Goal: Task Accomplishment & Management: Use online tool/utility

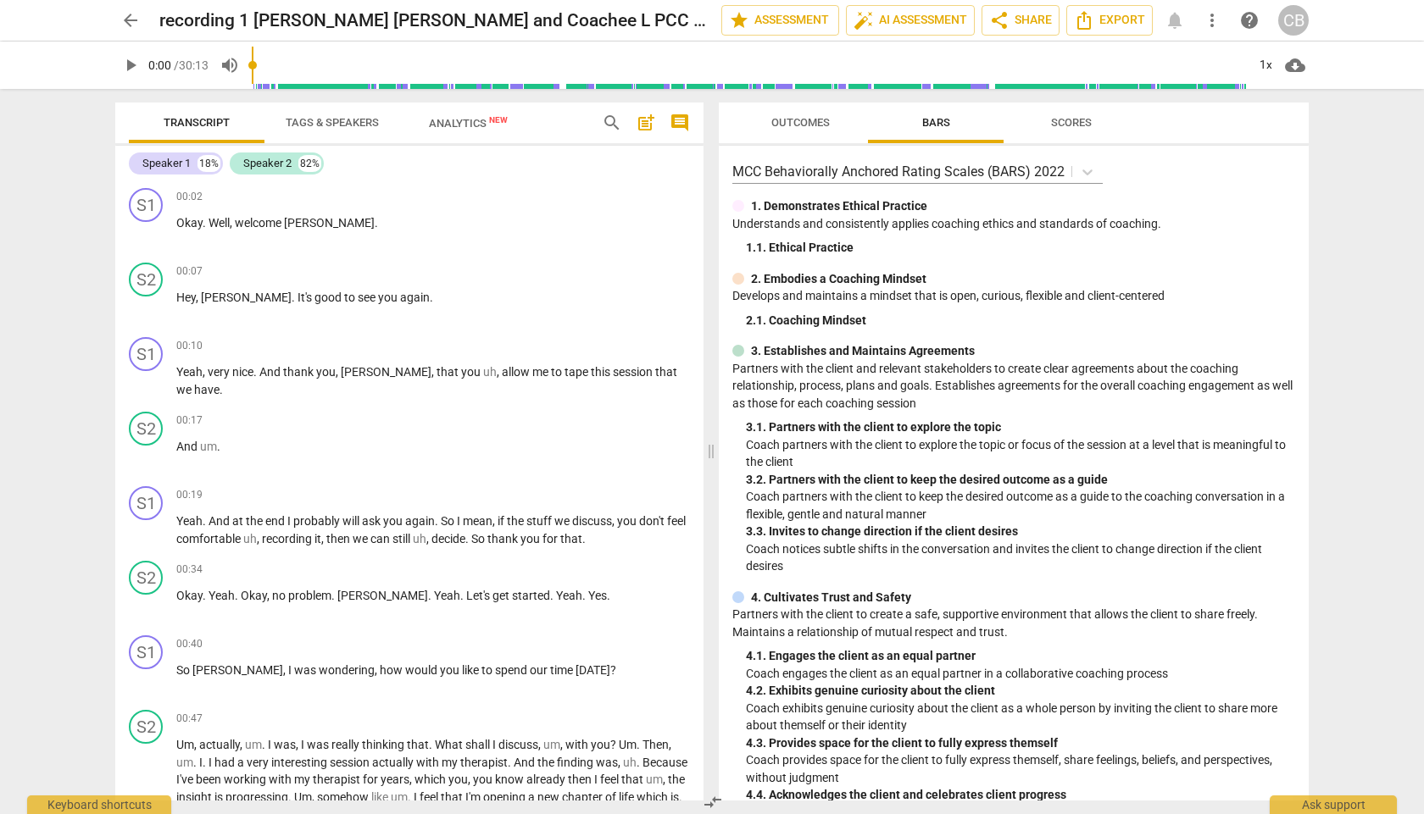
click at [122, 28] on span "arrow_back" at bounding box center [130, 20] width 20 height 20
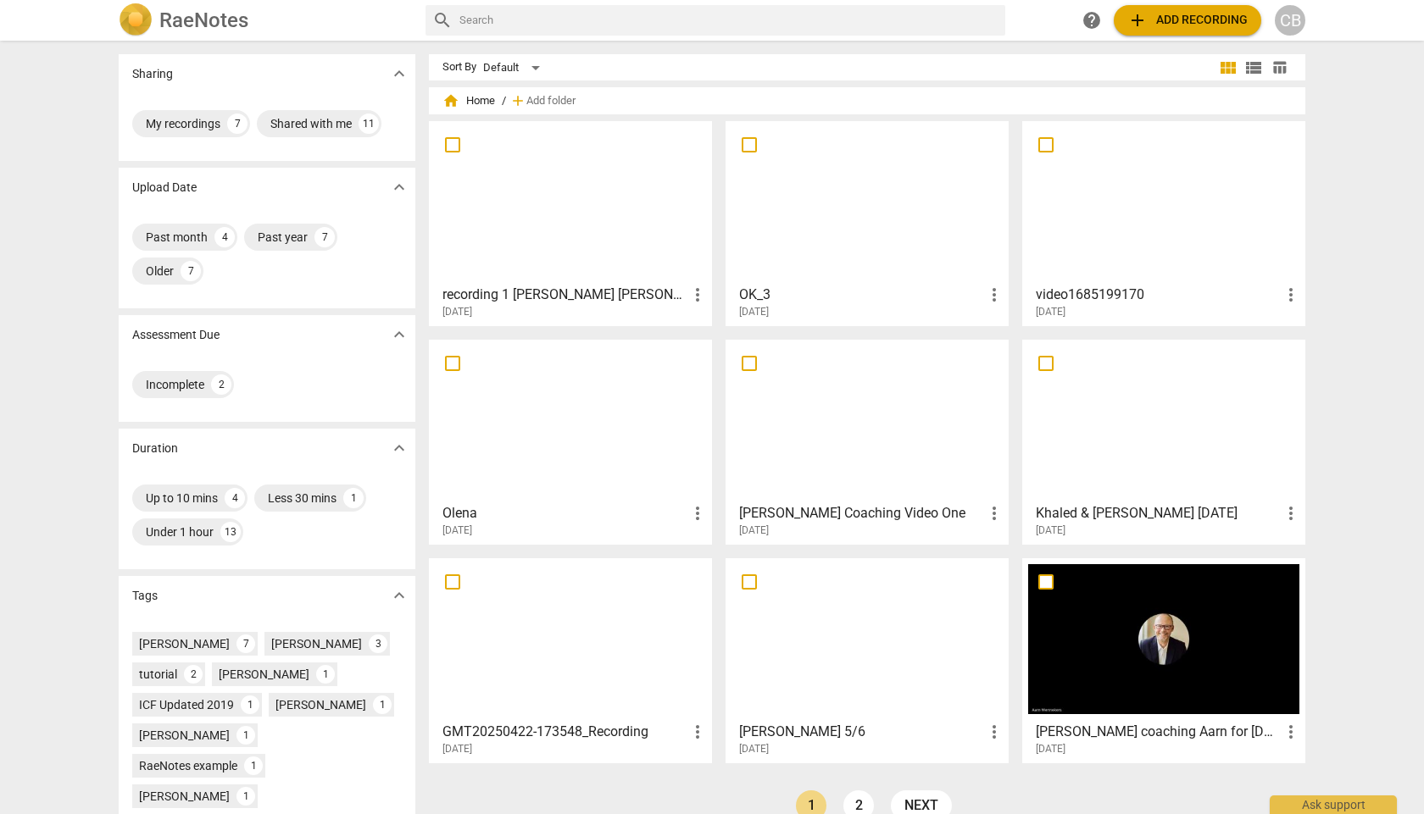
click at [553, 252] on div at bounding box center [570, 202] width 271 height 150
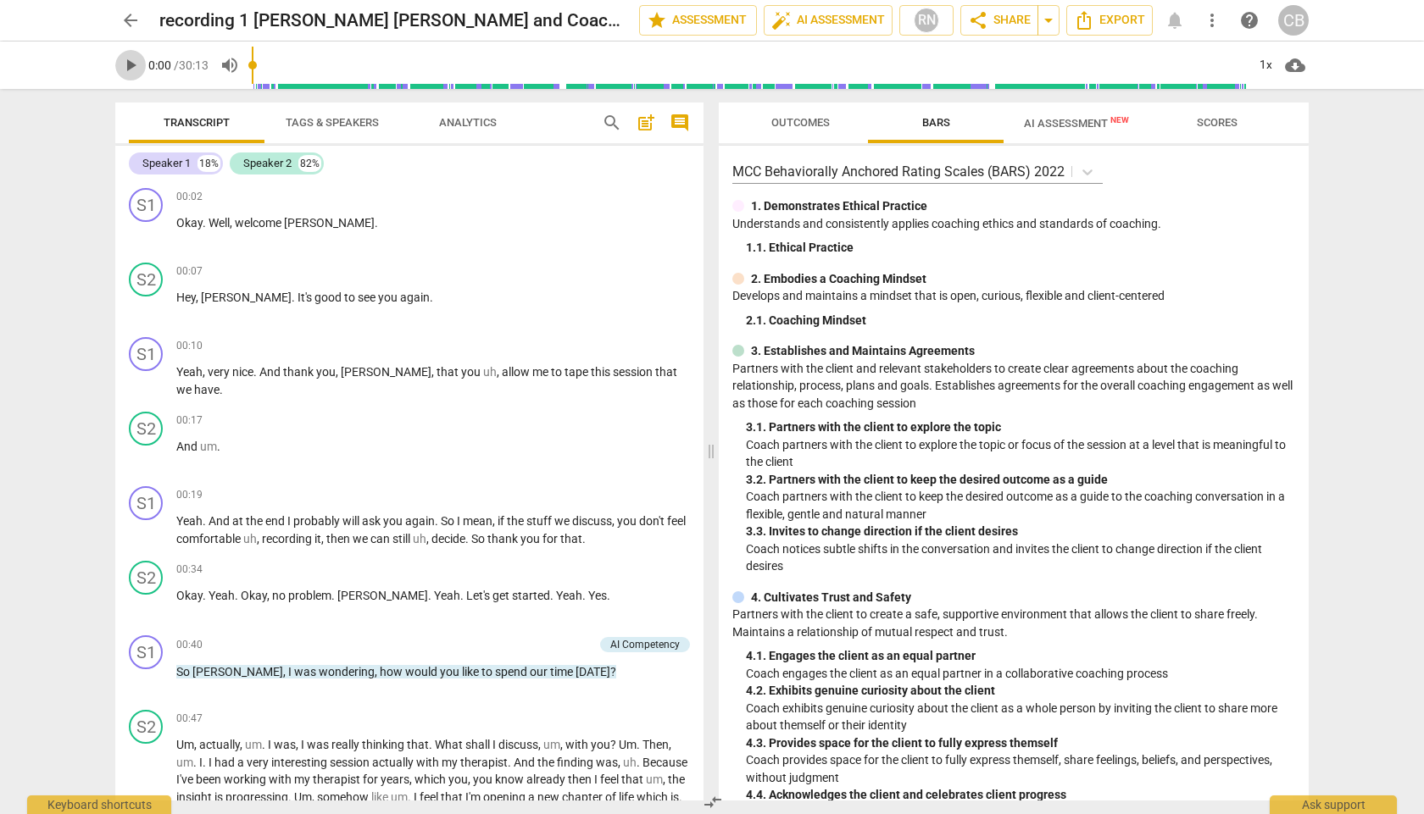
click at [126, 68] on span "play_arrow" at bounding box center [130, 65] width 20 height 20
click at [124, 60] on span "pause" at bounding box center [130, 65] width 20 height 20
type input "15"
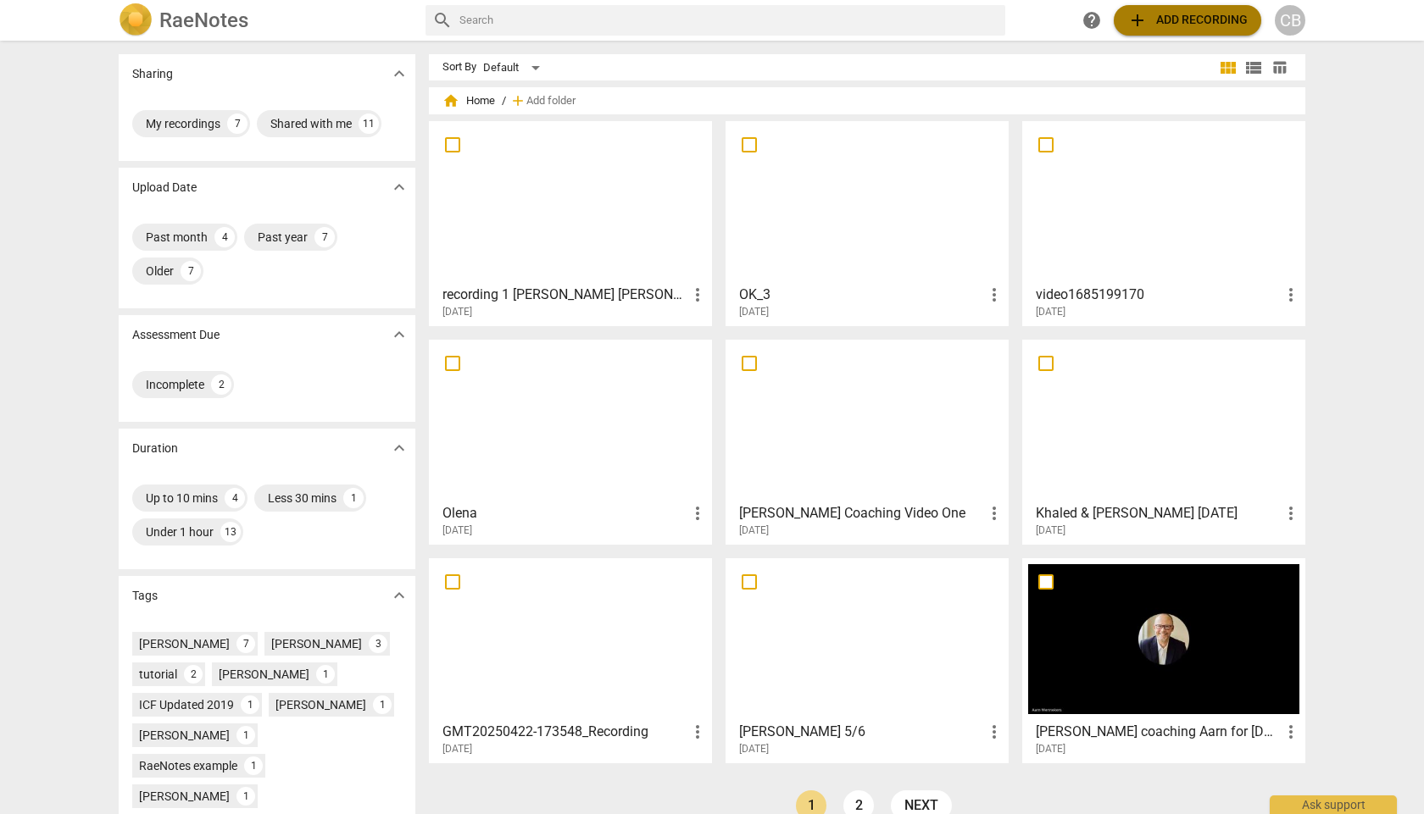
click at [1148, 10] on span "add" at bounding box center [1137, 20] width 20 height 20
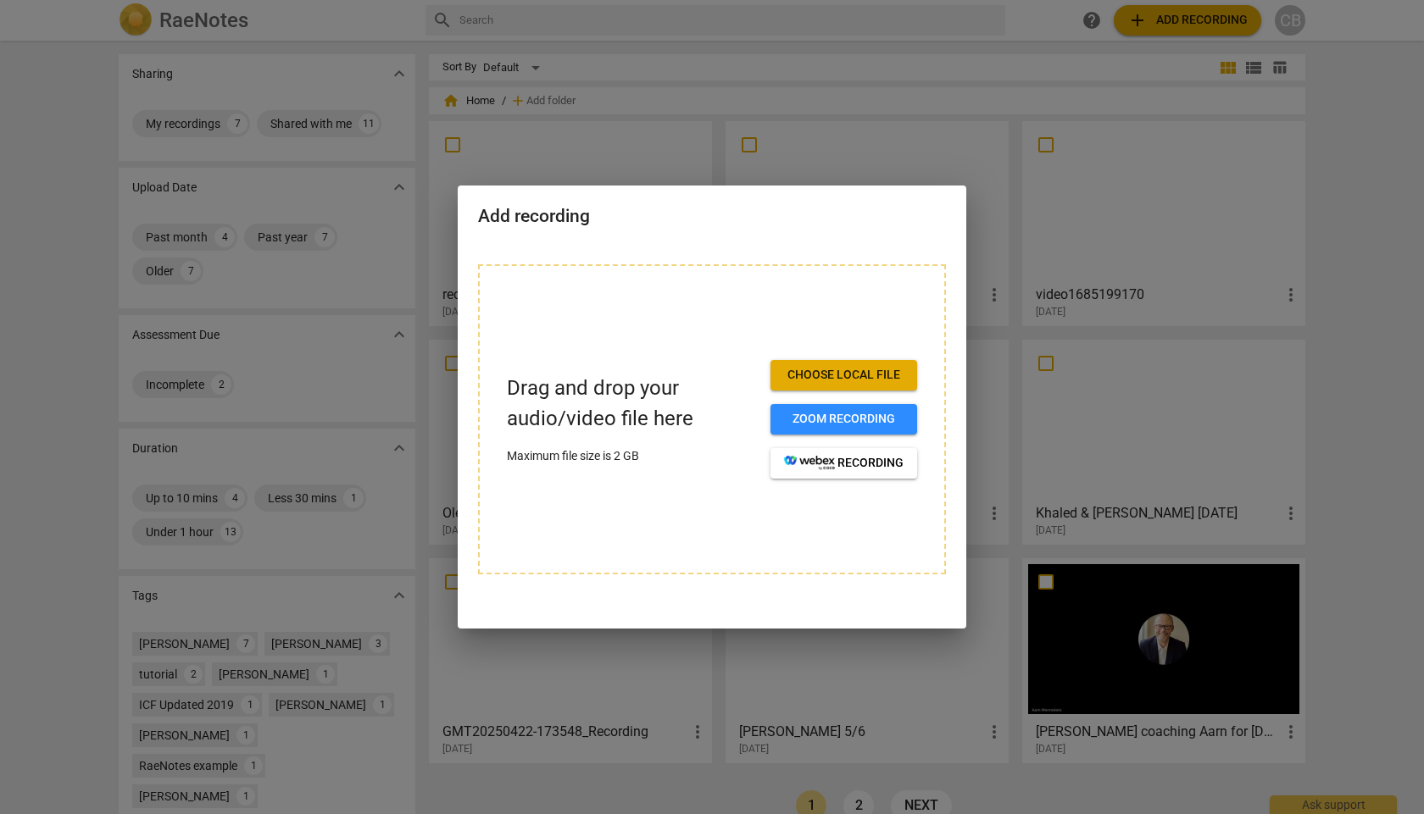
click at [813, 377] on span "Choose local file" at bounding box center [844, 375] width 120 height 17
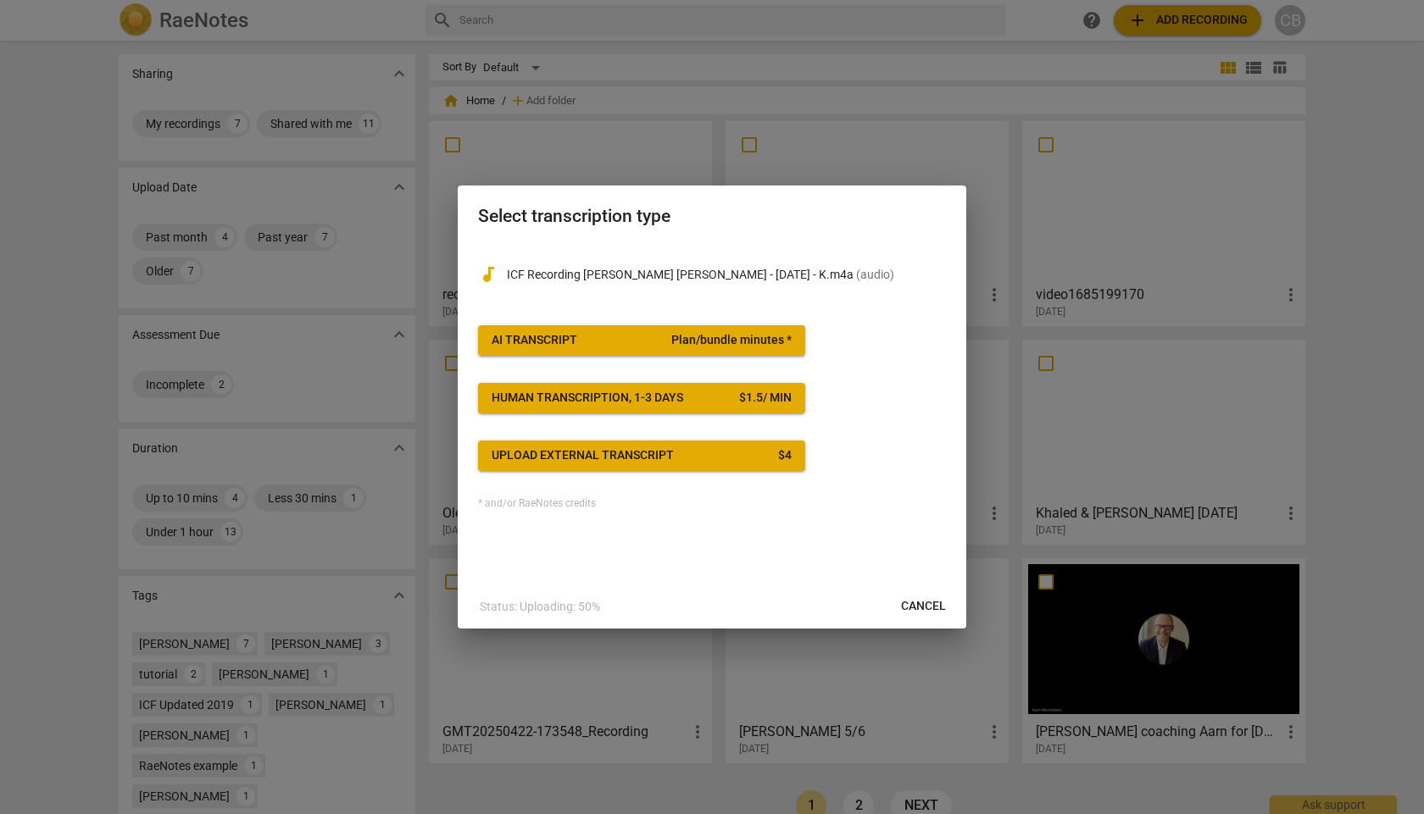
click at [597, 343] on span "AI Transcript Plan/bundle minutes *" at bounding box center [642, 340] width 300 height 17
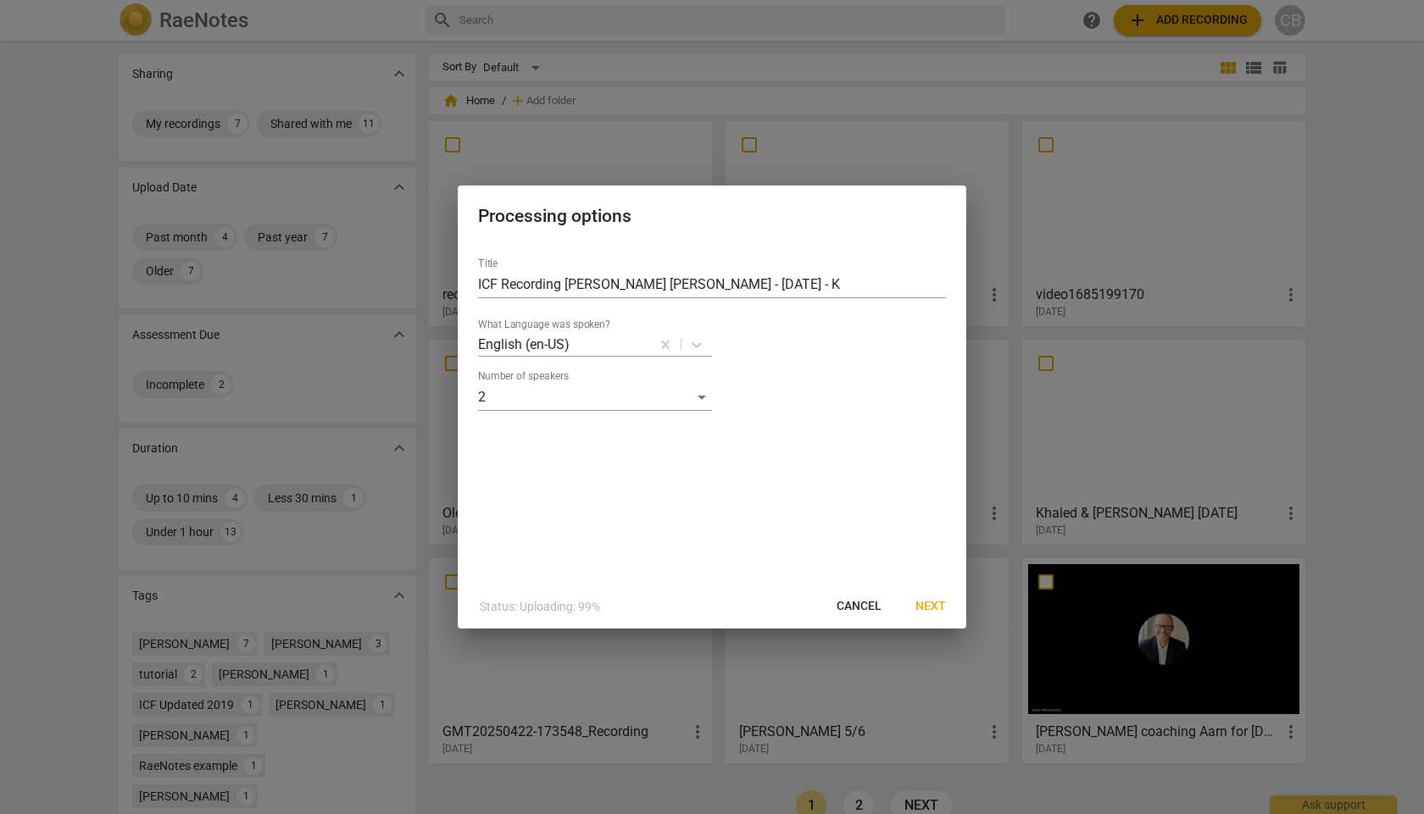
click at [933, 610] on span "Next" at bounding box center [930, 606] width 31 height 17
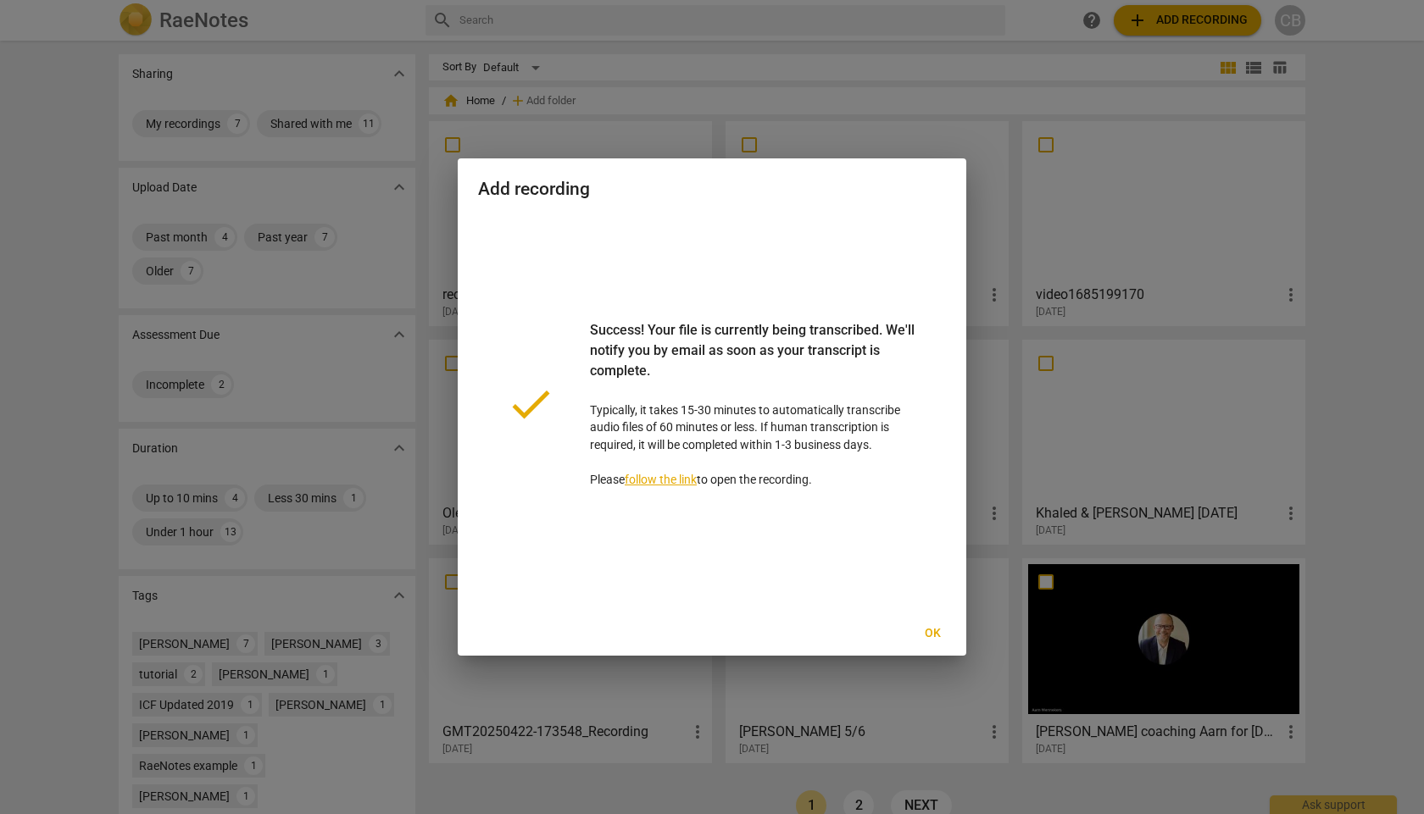
click at [924, 632] on span "Ok" at bounding box center [932, 633] width 27 height 17
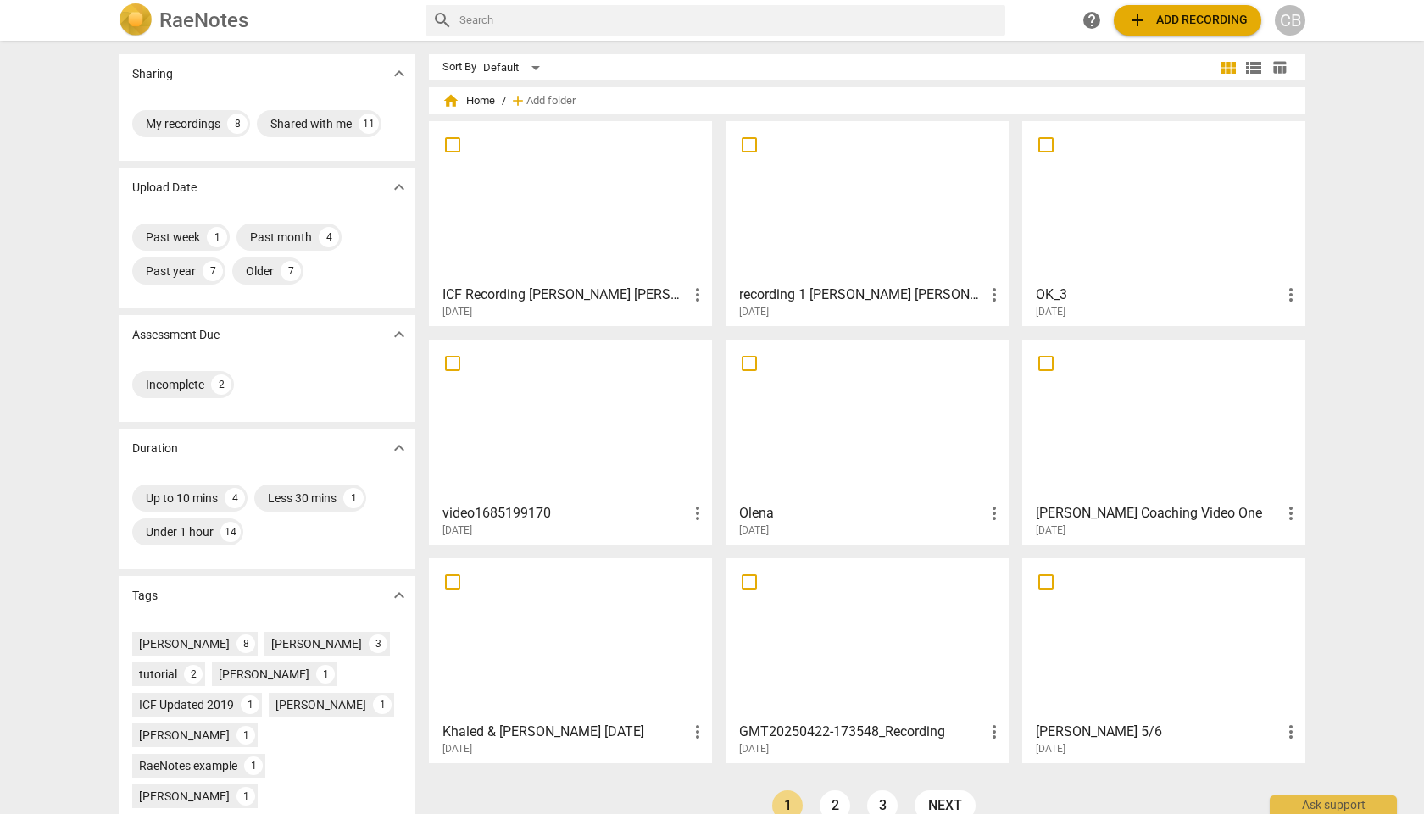
click at [562, 226] on div at bounding box center [570, 202] width 271 height 150
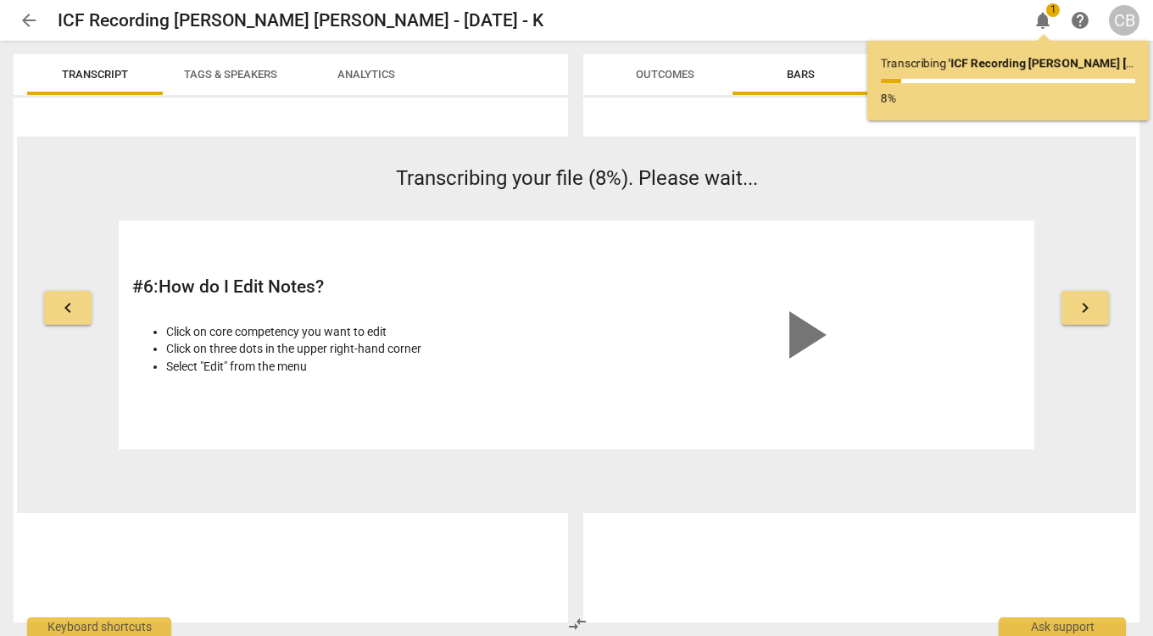
click at [63, 170] on div "keyboard_arrow_left Transcribing your file (8%). Please wait... # 6 : How do I …" at bounding box center [576, 307] width 1119 height 286
